Goal: Transaction & Acquisition: Purchase product/service

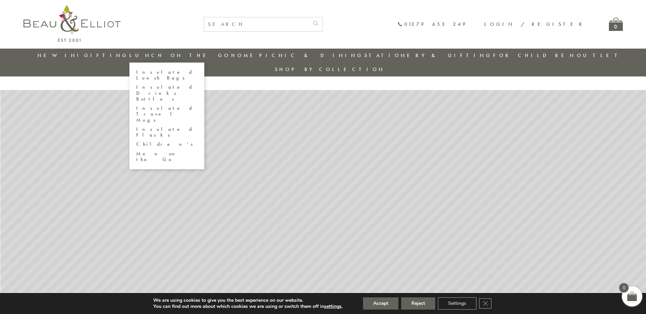
click at [172, 72] on link "Insulated Lunch Bags" at bounding box center [166, 75] width 61 height 12
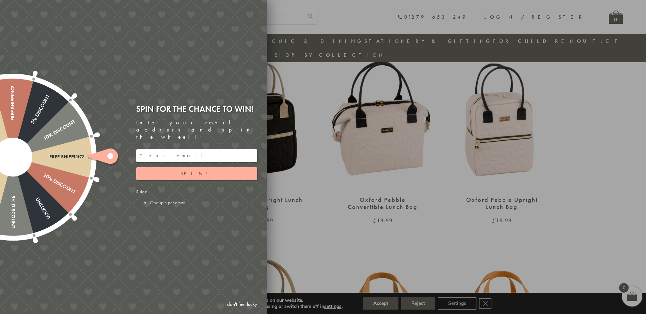
scroll to position [449, 0]
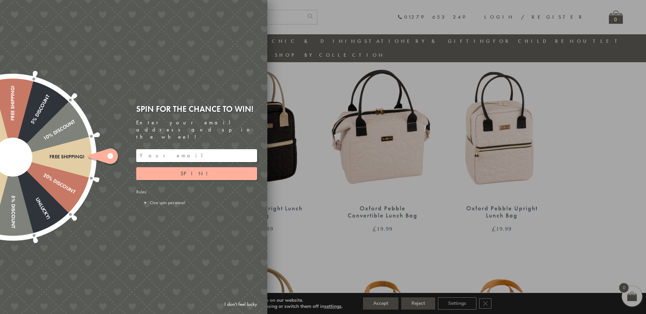
click at [504, 148] on div at bounding box center [323, 157] width 646 height 314
click at [279, 117] on div at bounding box center [323, 157] width 646 height 314
drag, startPoint x: 177, startPoint y: 147, endPoint x: 167, endPoint y: 142, distance: 10.8
click at [177, 149] on input "email" at bounding box center [196, 155] width 121 height 13
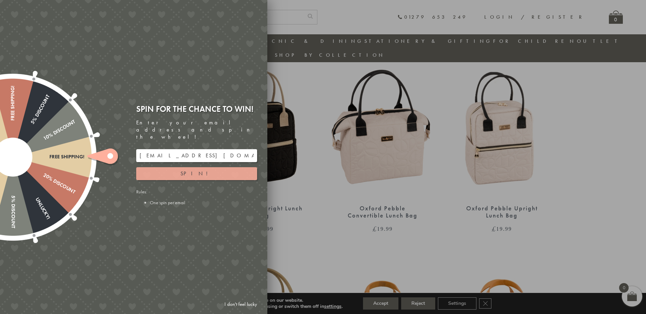
click at [180, 169] on button "Spin!" at bounding box center [196, 173] width 121 height 13
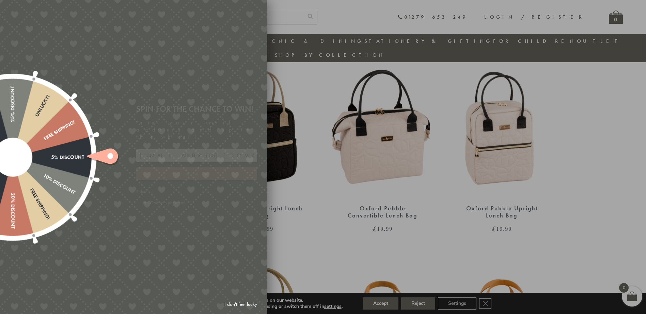
type input "GHM9BH6T"
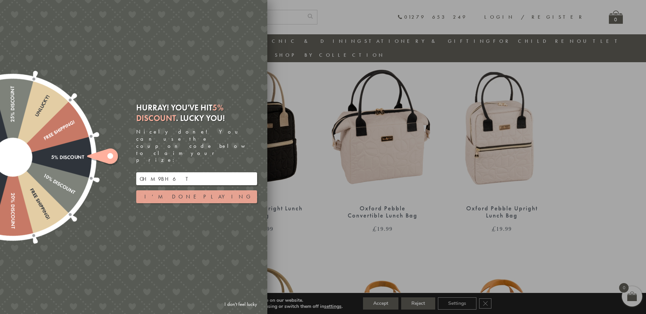
click at [186, 191] on button "I'm done playing" at bounding box center [196, 197] width 121 height 13
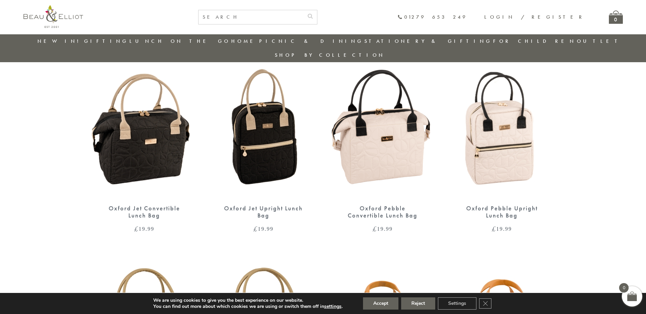
click at [149, 136] on img at bounding box center [145, 130] width 106 height 136
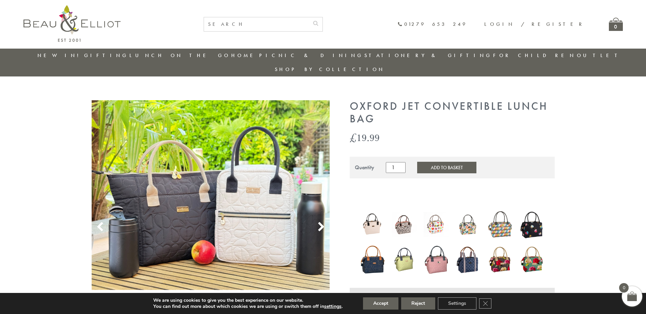
click at [400, 214] on img at bounding box center [403, 224] width 25 height 25
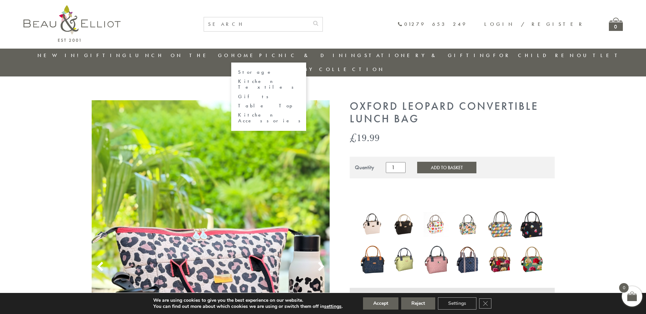
click at [245, 74] on link "Storage" at bounding box center [268, 72] width 61 height 6
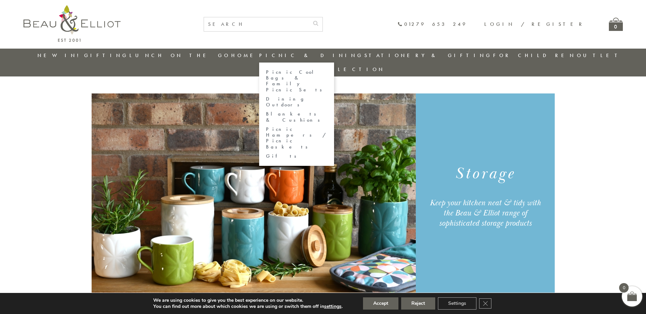
click at [303, 74] on link "Picnic Cool Bags & Family Picnic Sets" at bounding box center [296, 80] width 61 height 23
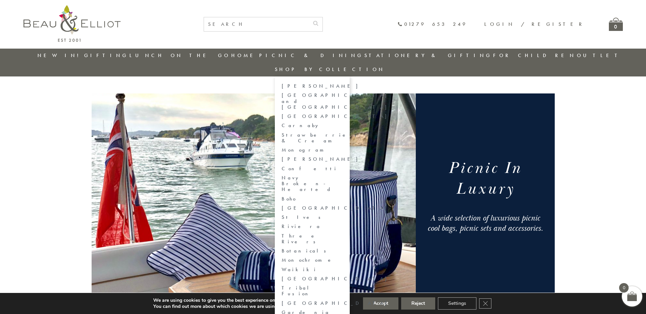
click at [385, 66] on link "Shop by collection" at bounding box center [330, 69] width 110 height 7
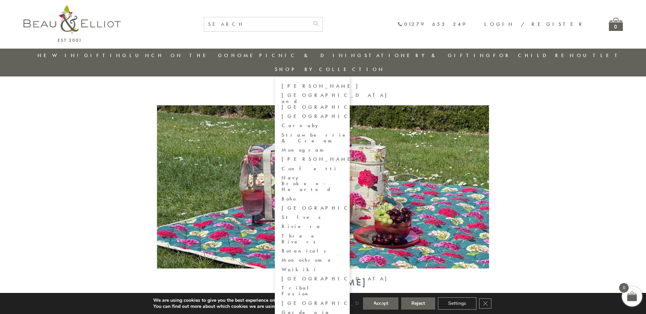
click at [343, 93] on link "[GEOGRAPHIC_DATA] and [GEOGRAPHIC_DATA]" at bounding box center [311, 102] width 61 height 18
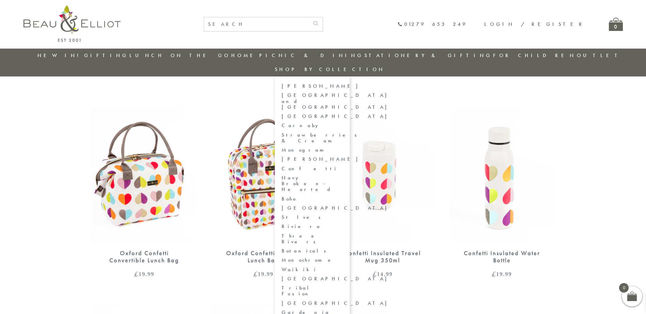
click at [385, 66] on link "Shop by collection" at bounding box center [330, 69] width 110 height 7
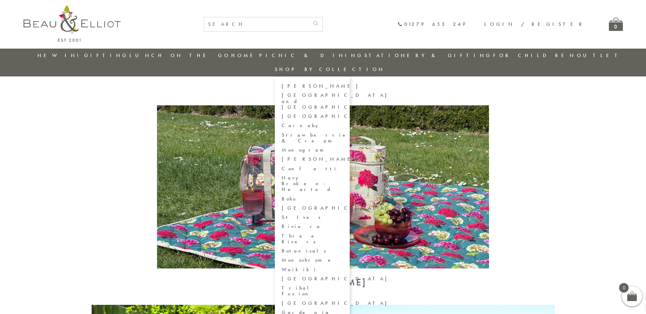
click at [385, 66] on link "Shop by collection" at bounding box center [330, 69] width 110 height 7
click at [343, 114] on link "[GEOGRAPHIC_DATA]" at bounding box center [311, 117] width 61 height 6
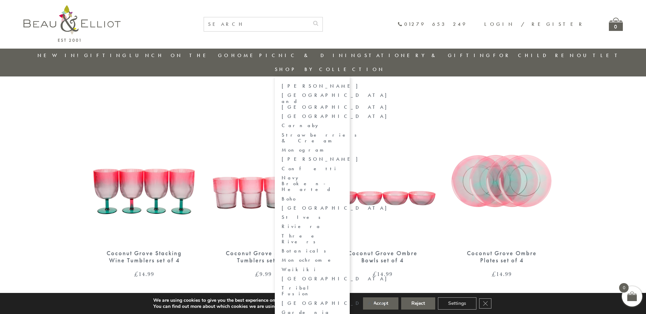
click at [343, 123] on link "Carnaby" at bounding box center [311, 126] width 61 height 6
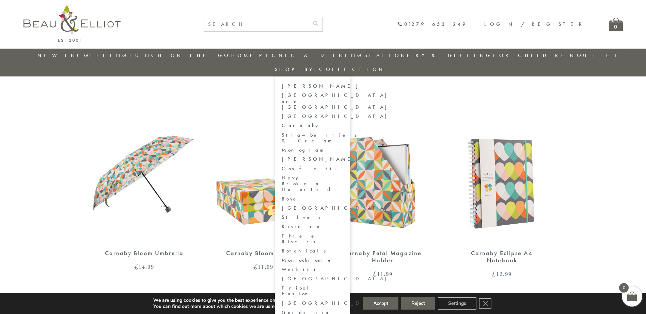
click at [343, 132] on link "Strawberries & Cream" at bounding box center [311, 138] width 61 height 12
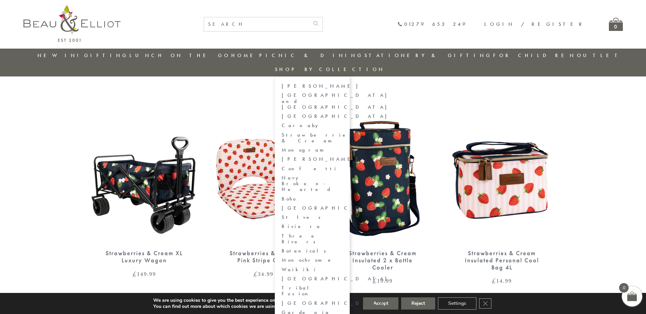
click at [343, 224] on link "Riviera" at bounding box center [311, 227] width 61 height 6
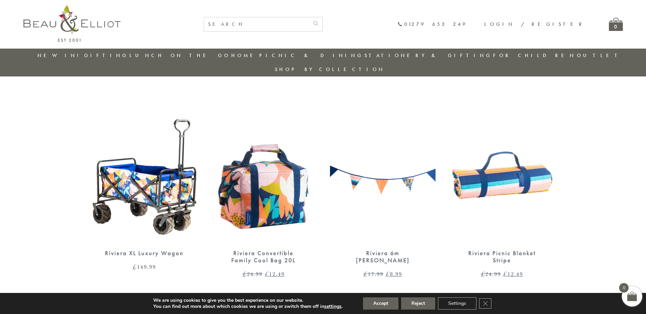
click at [577, 52] on link "Outlet" at bounding box center [599, 55] width 45 height 7
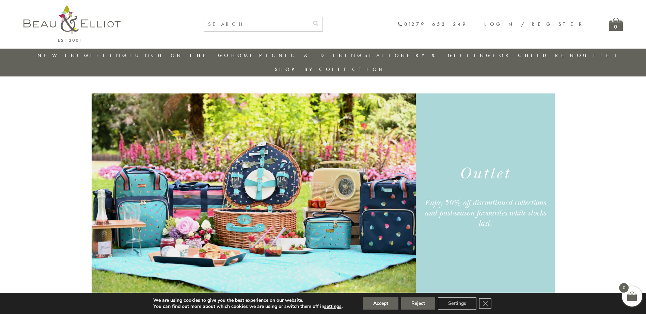
click at [58, 50] on li "New in!" at bounding box center [60, 56] width 46 height 14
click at [58, 58] on link "New in!" at bounding box center [60, 55] width 46 height 7
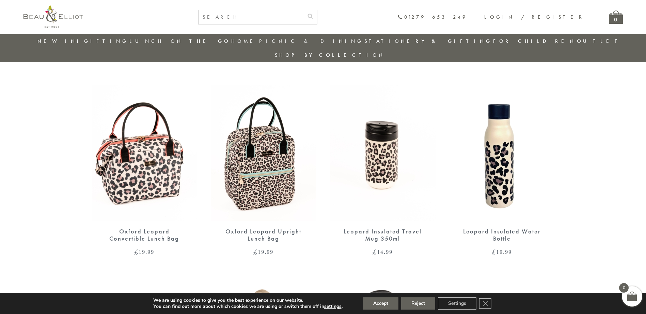
scroll to position [422, 0]
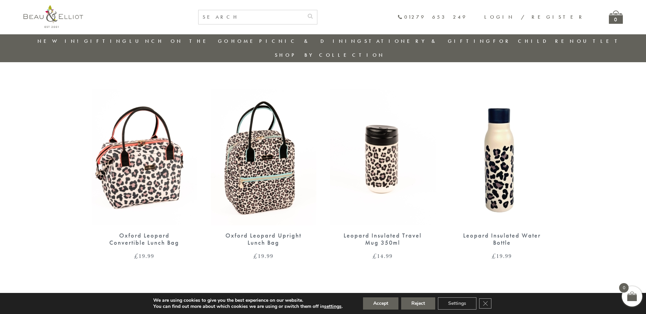
click at [249, 158] on img at bounding box center [264, 158] width 106 height 136
